Goal: Find specific page/section: Find specific page/section

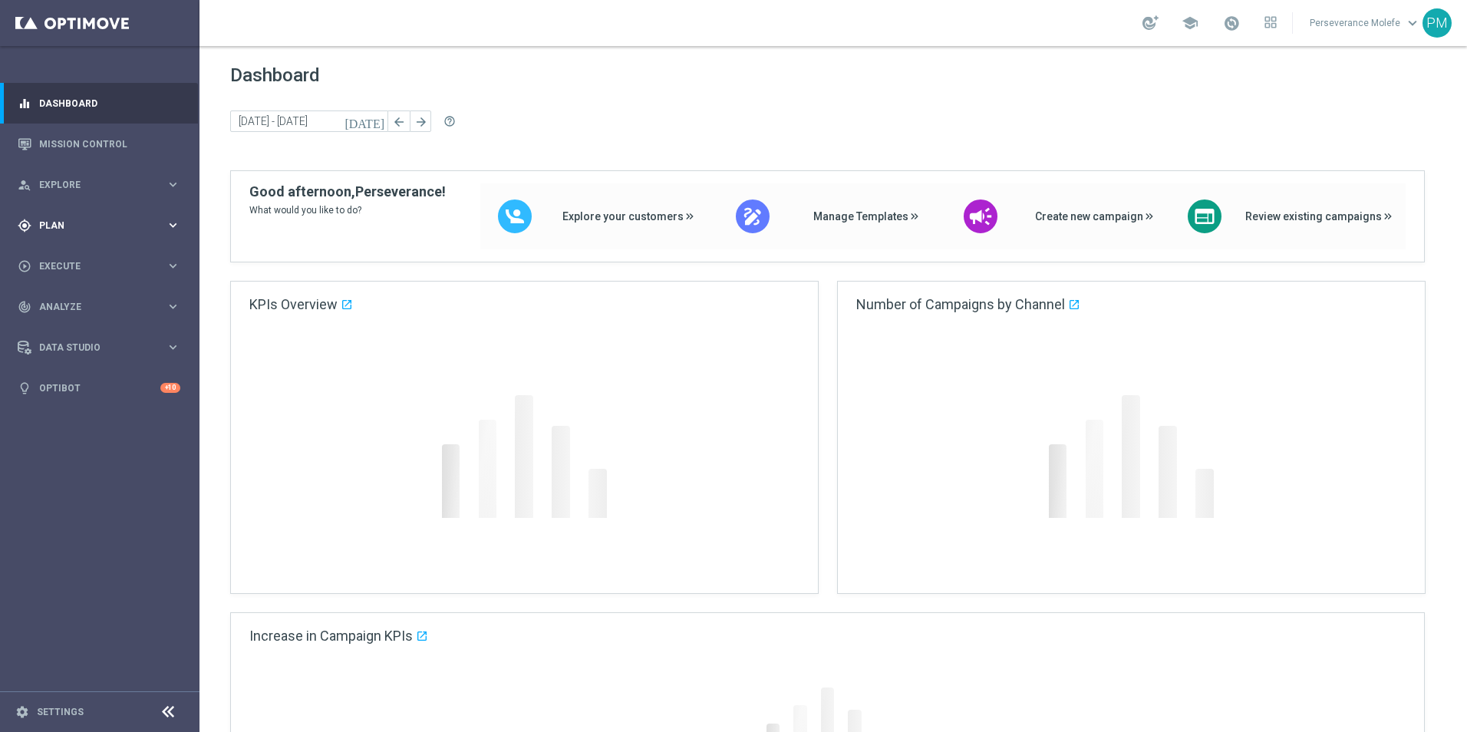
click at [96, 226] on span "Plan" at bounding box center [102, 225] width 127 height 9
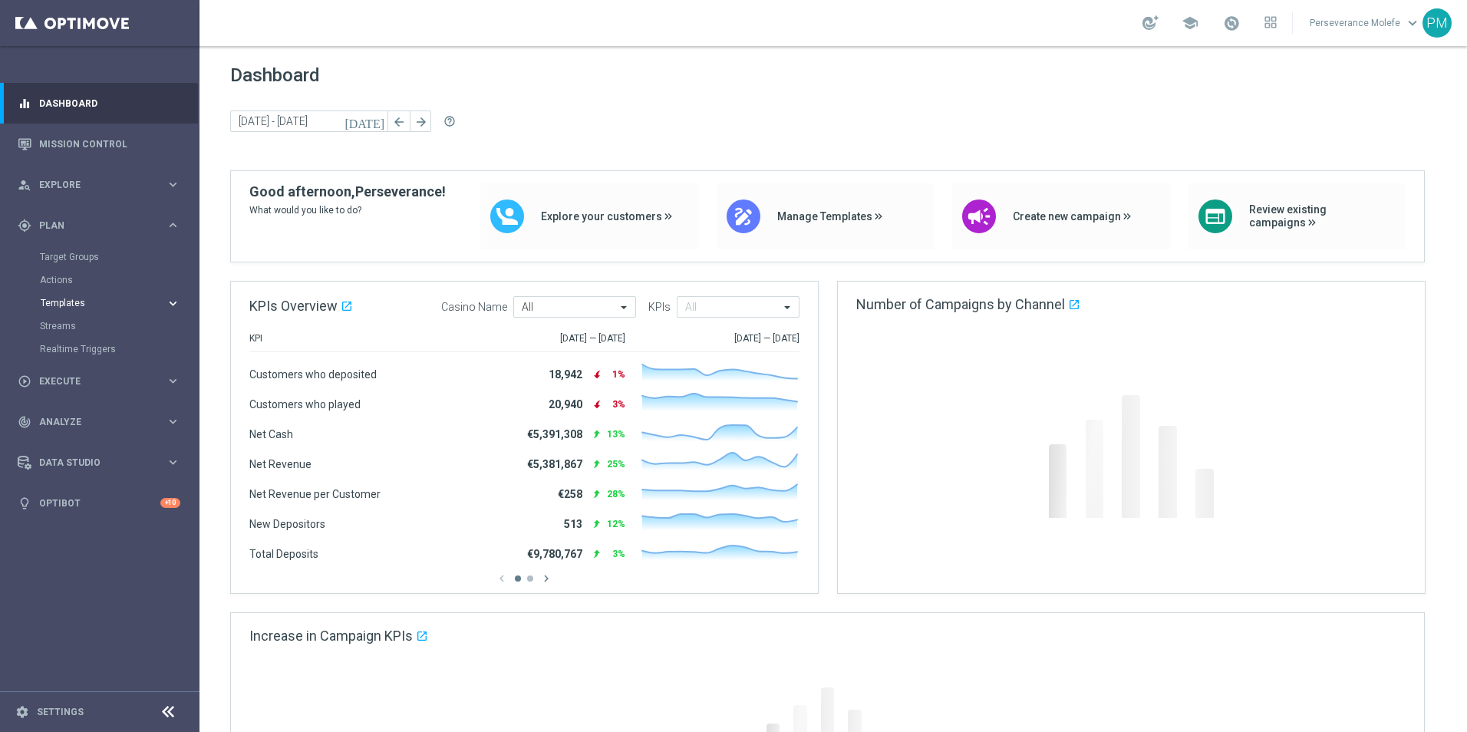
click at [69, 303] on span "Templates" at bounding box center [96, 303] width 110 height 9
click at [75, 329] on link "Optimail" at bounding box center [104, 326] width 112 height 12
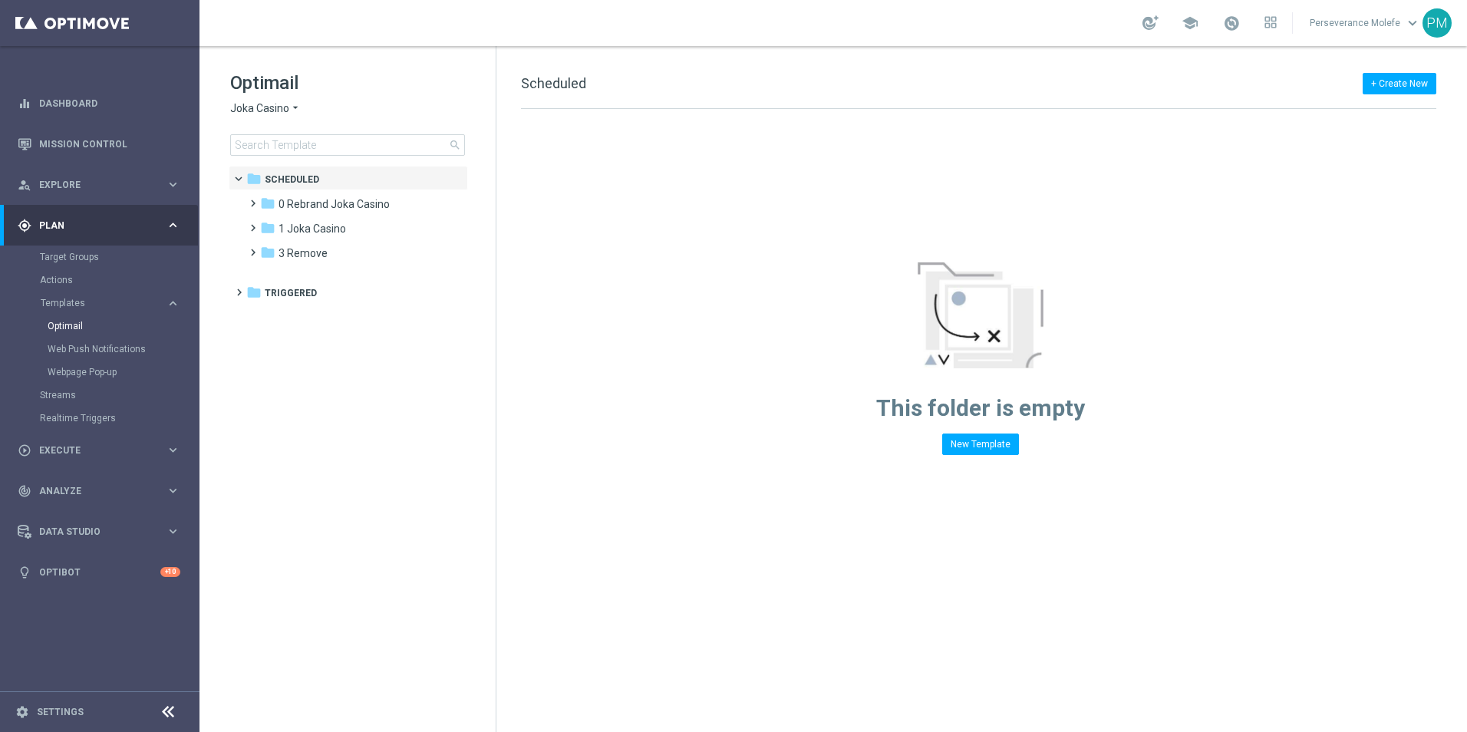
click at [291, 108] on icon "arrow_drop_down" at bounding box center [295, 108] width 12 height 15
click at [0, 0] on span "Le Roi [PERSON_NAME]" at bounding box center [0, 0] width 0 height 0
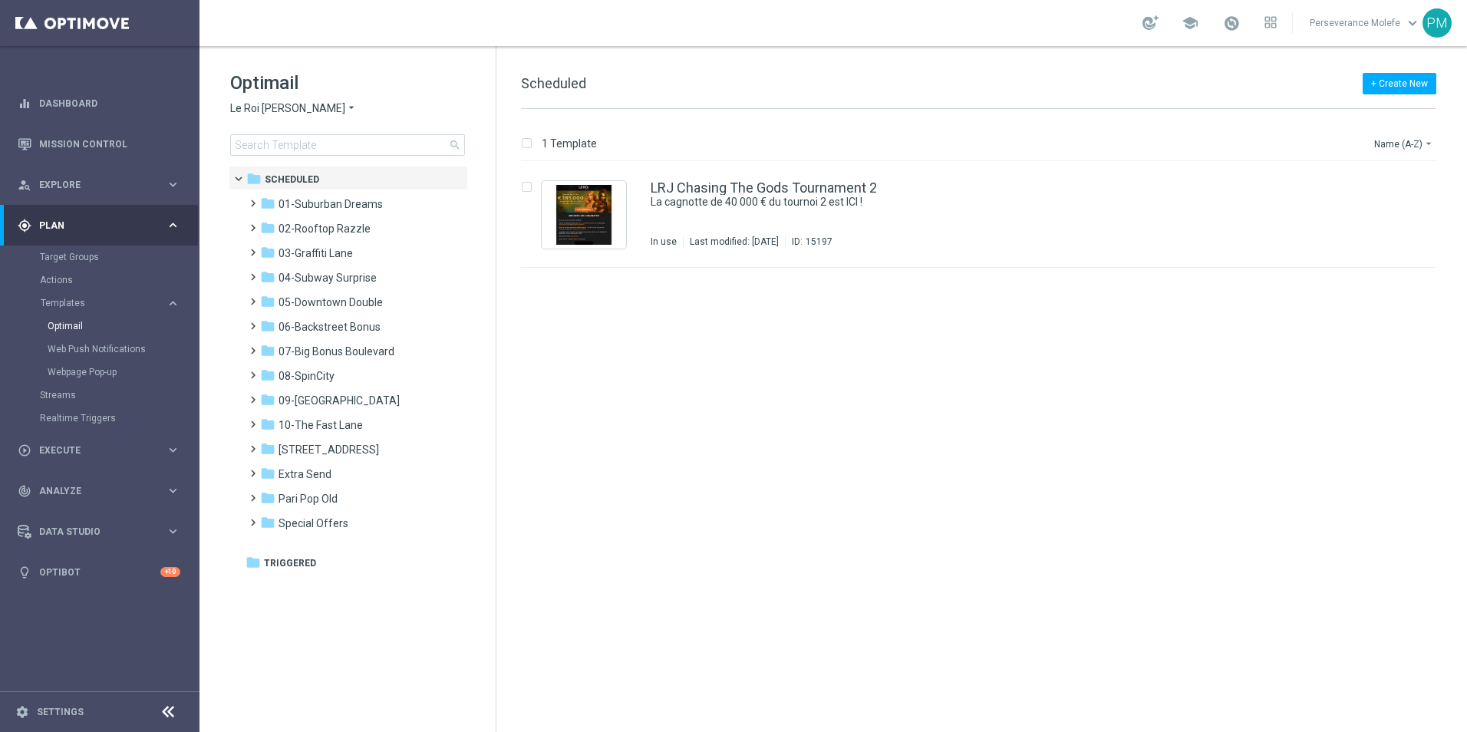
click at [345, 113] on icon "arrow_drop_down" at bounding box center [351, 108] width 12 height 15
click at [0, 0] on span "Casino Joka" at bounding box center [0, 0] width 0 height 0
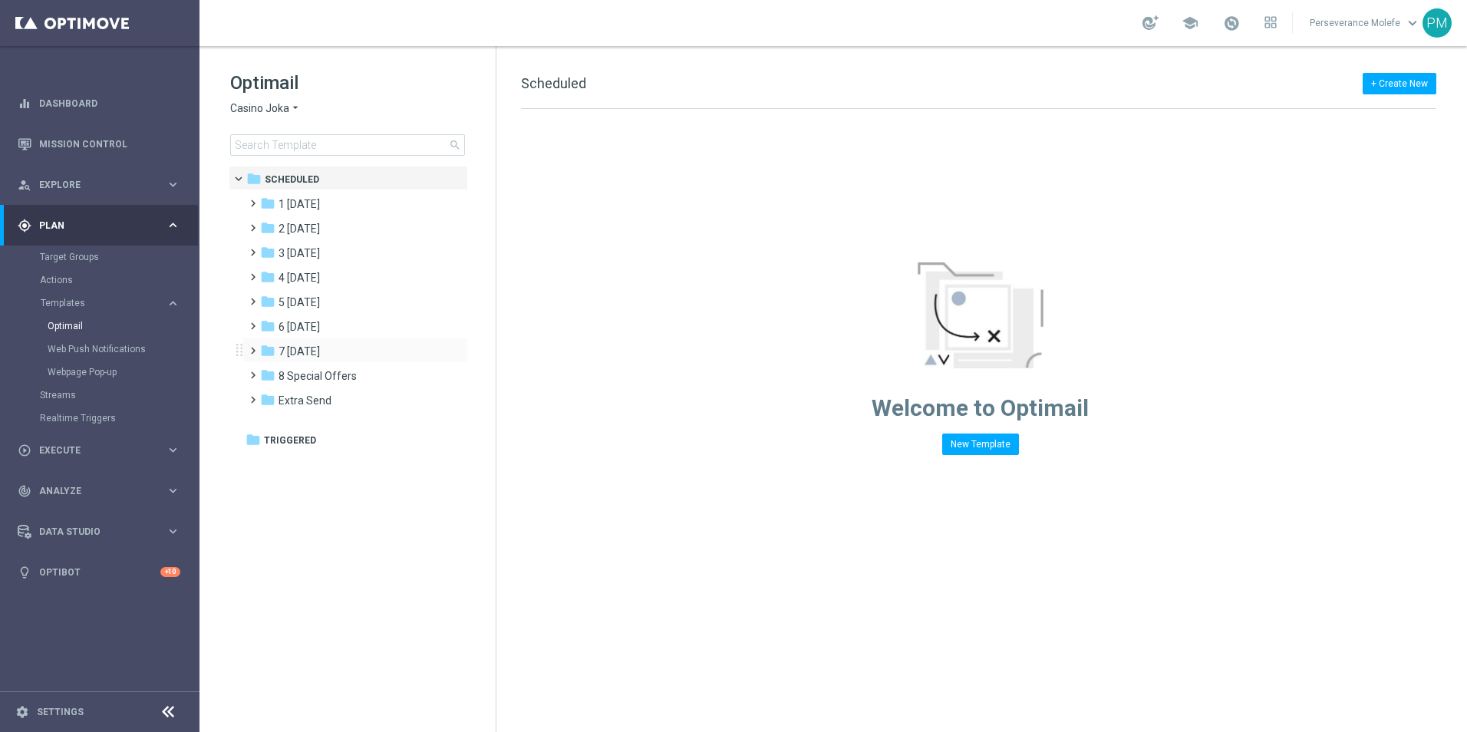
click at [315, 339] on div "folder 7 [DATE] more_vert" at bounding box center [356, 350] width 226 height 25
click at [314, 352] on span "7 [DATE]" at bounding box center [299, 352] width 41 height 14
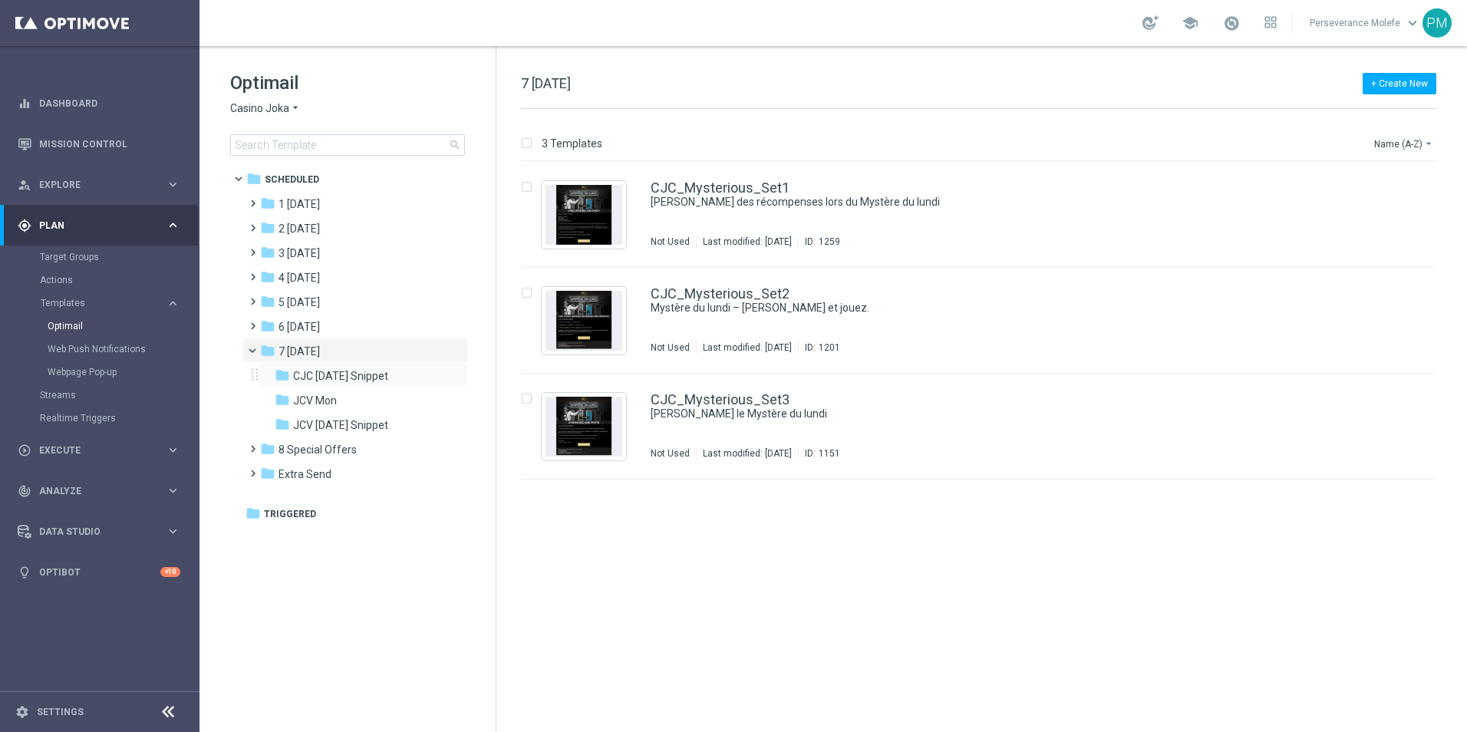
click at [328, 365] on div "folder CJC [DATE] Snippet more_vert" at bounding box center [363, 374] width 210 height 25
click at [345, 373] on span "CJC [DATE] Snippet" at bounding box center [340, 376] width 95 height 14
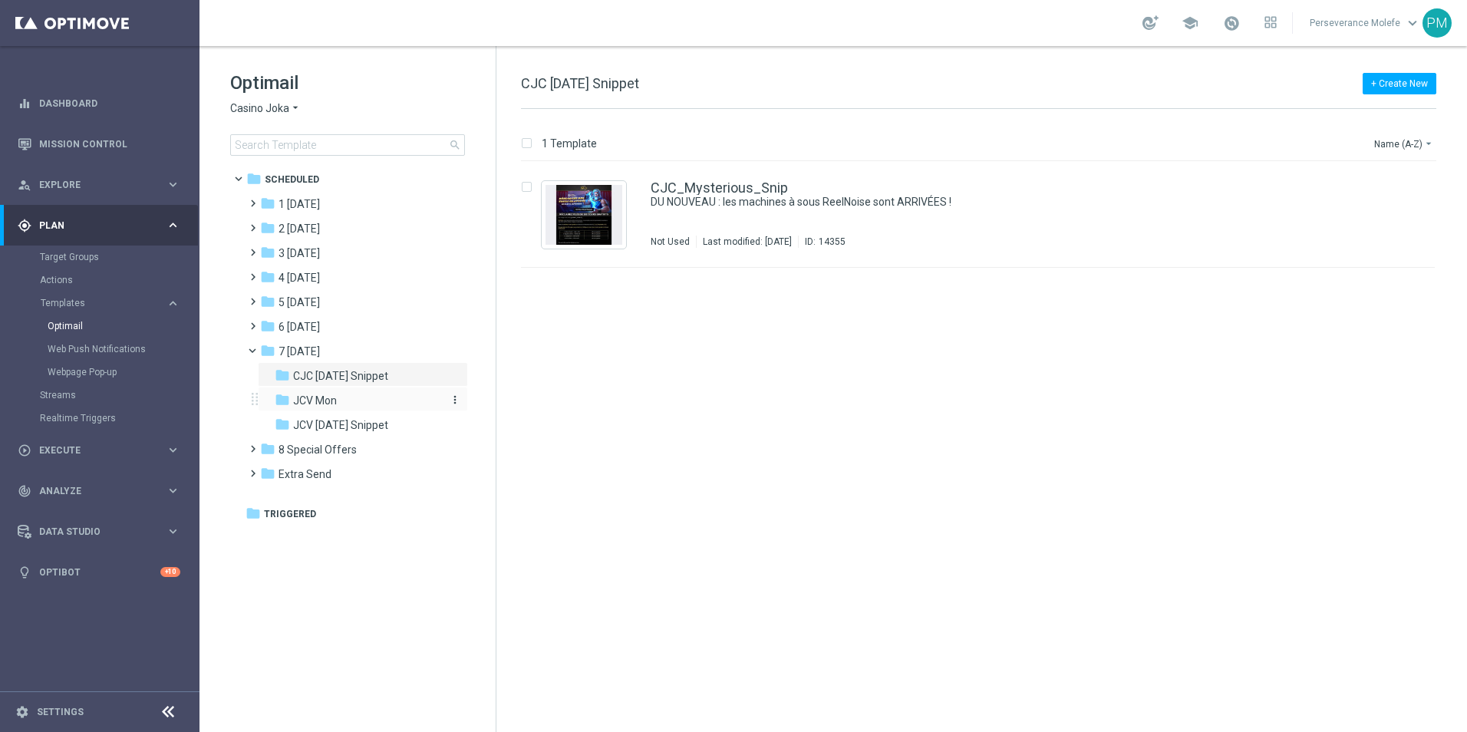
click at [352, 402] on div "folder JCV Mon" at bounding box center [356, 401] width 163 height 18
